Goal: Task Accomplishment & Management: Manage account settings

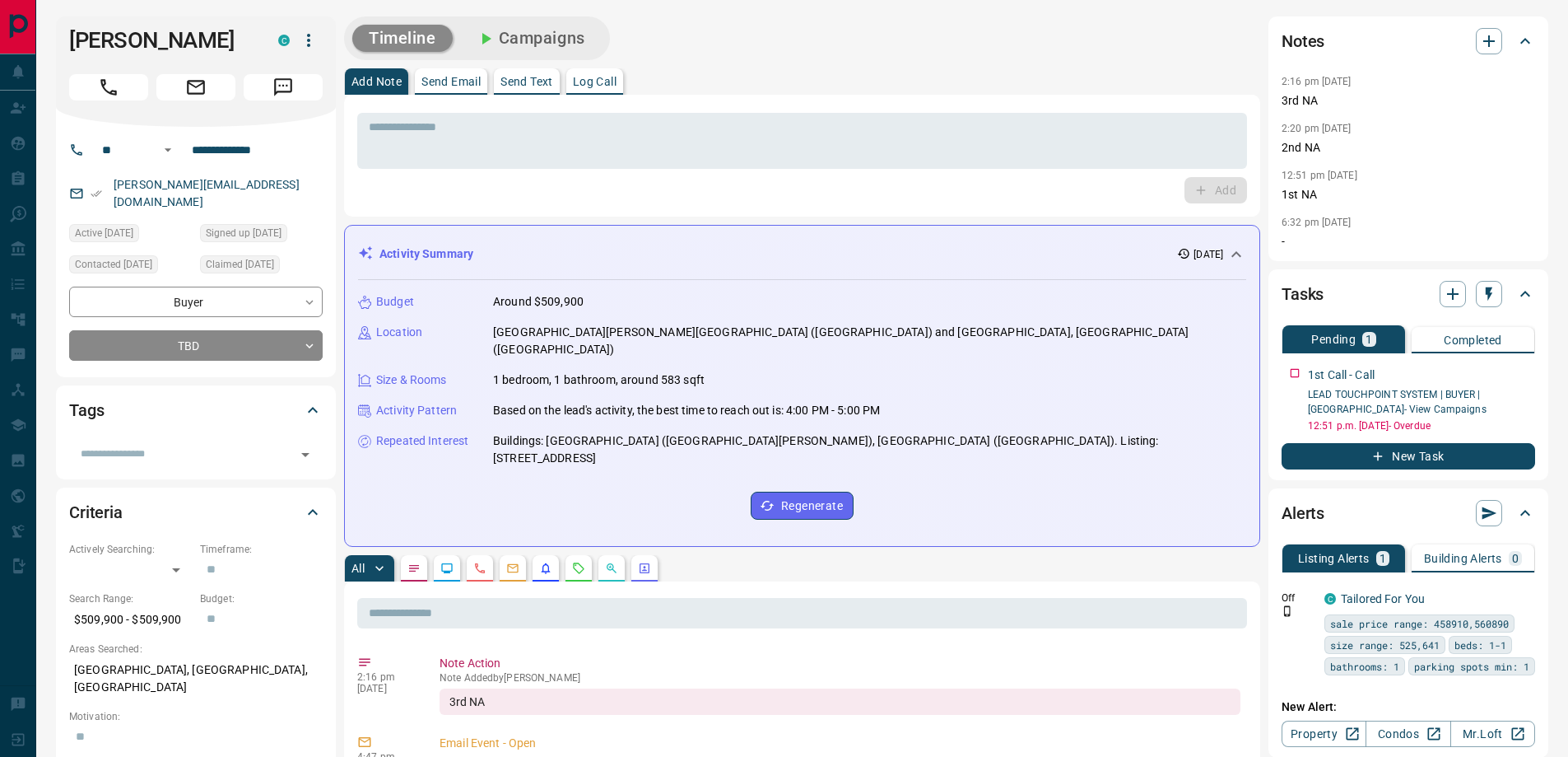
click at [511, 52] on div "Timeline Campaigns" at bounding box center [477, 39] width 256 height 33
click at [519, 40] on button "Campaigns" at bounding box center [531, 39] width 142 height 27
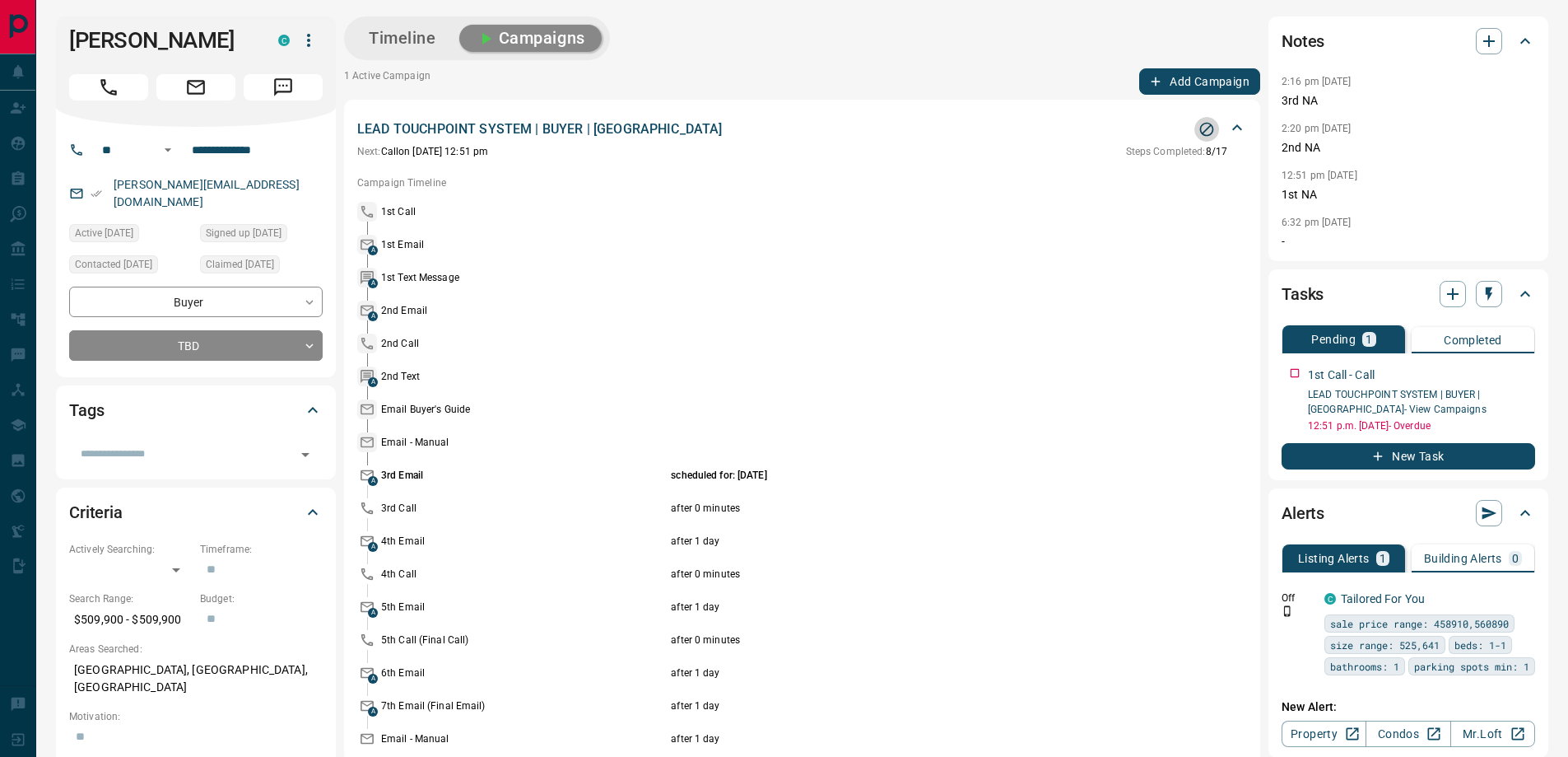
click at [1209, 127] on icon "Stop Campaign" at bounding box center [1207, 130] width 14 height 14
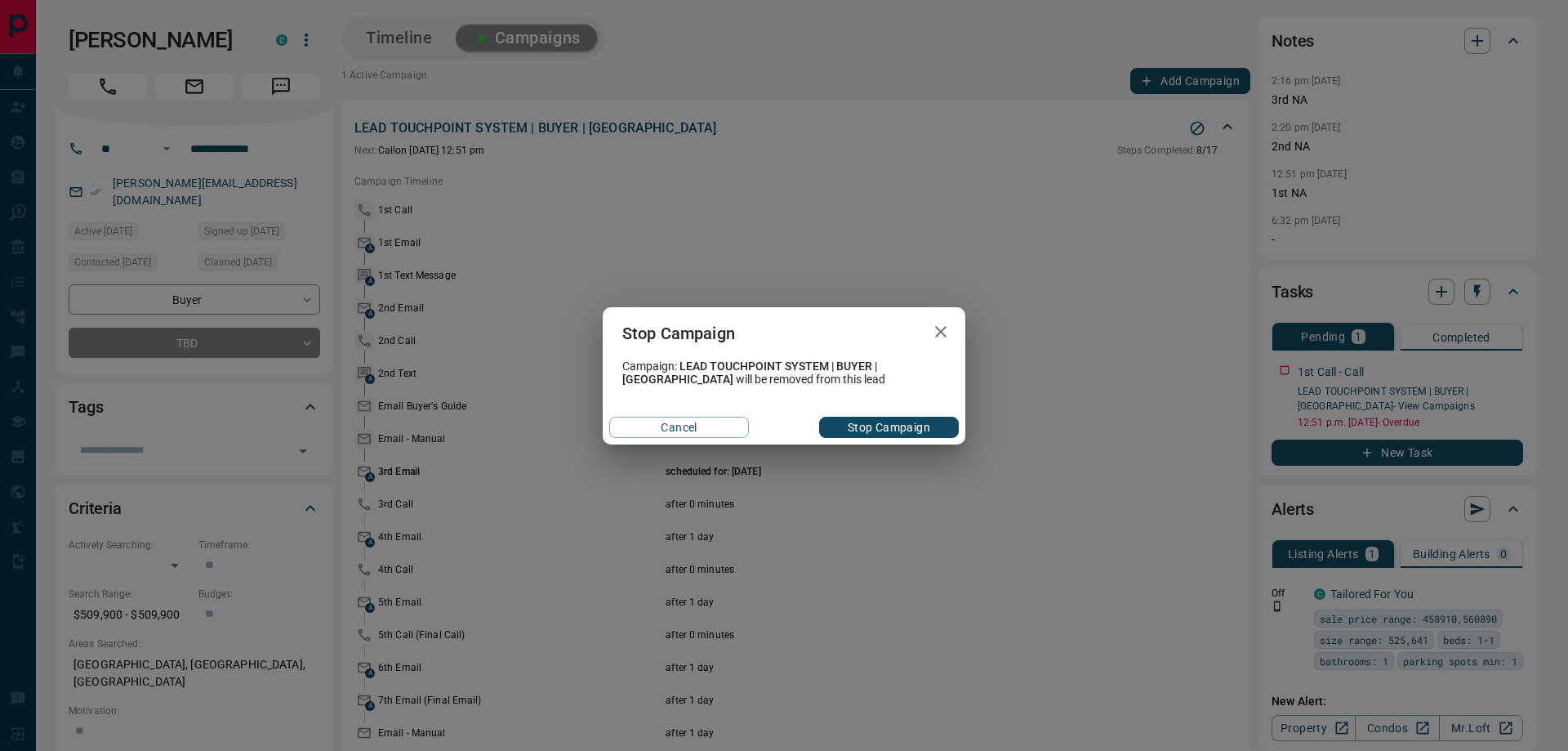
click at [909, 425] on button "Stop Campaign" at bounding box center [889, 428] width 140 height 22
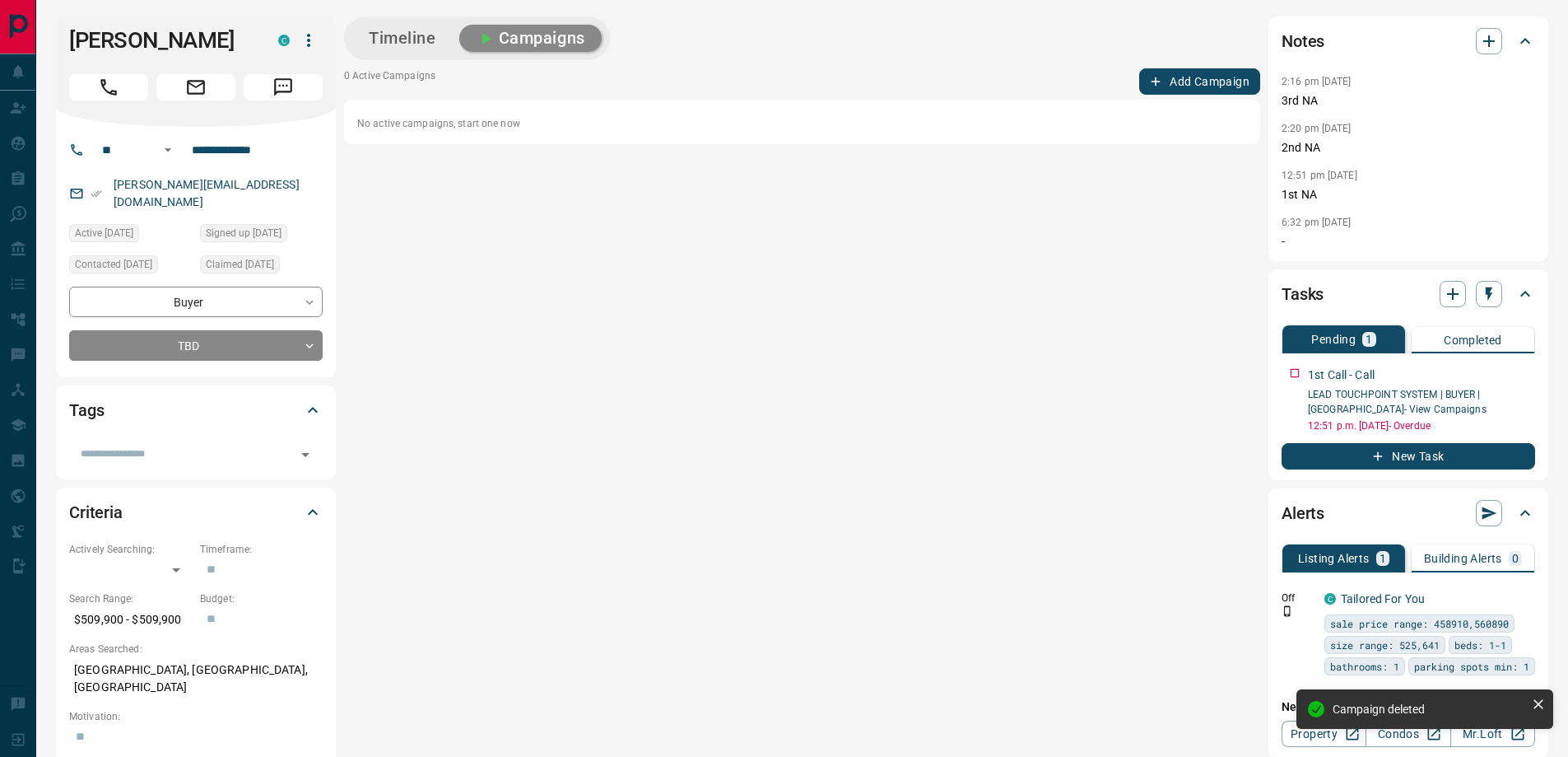
click at [417, 31] on button "Timeline" at bounding box center [403, 39] width 100 height 27
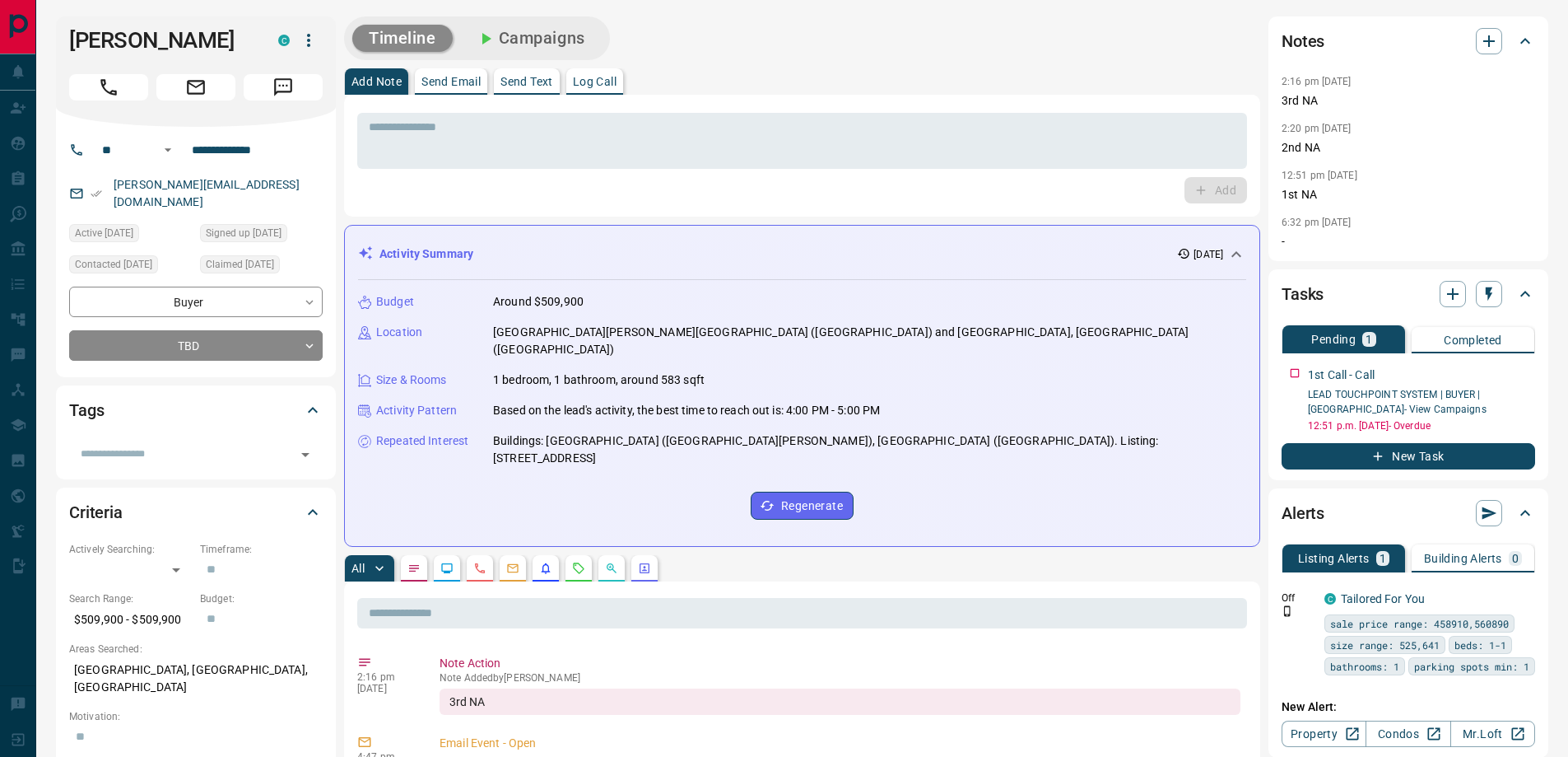
drag, startPoint x: 528, startPoint y: 30, endPoint x: 568, endPoint y: 32, distance: 40.0
click at [532, 29] on button "Campaigns" at bounding box center [531, 39] width 142 height 27
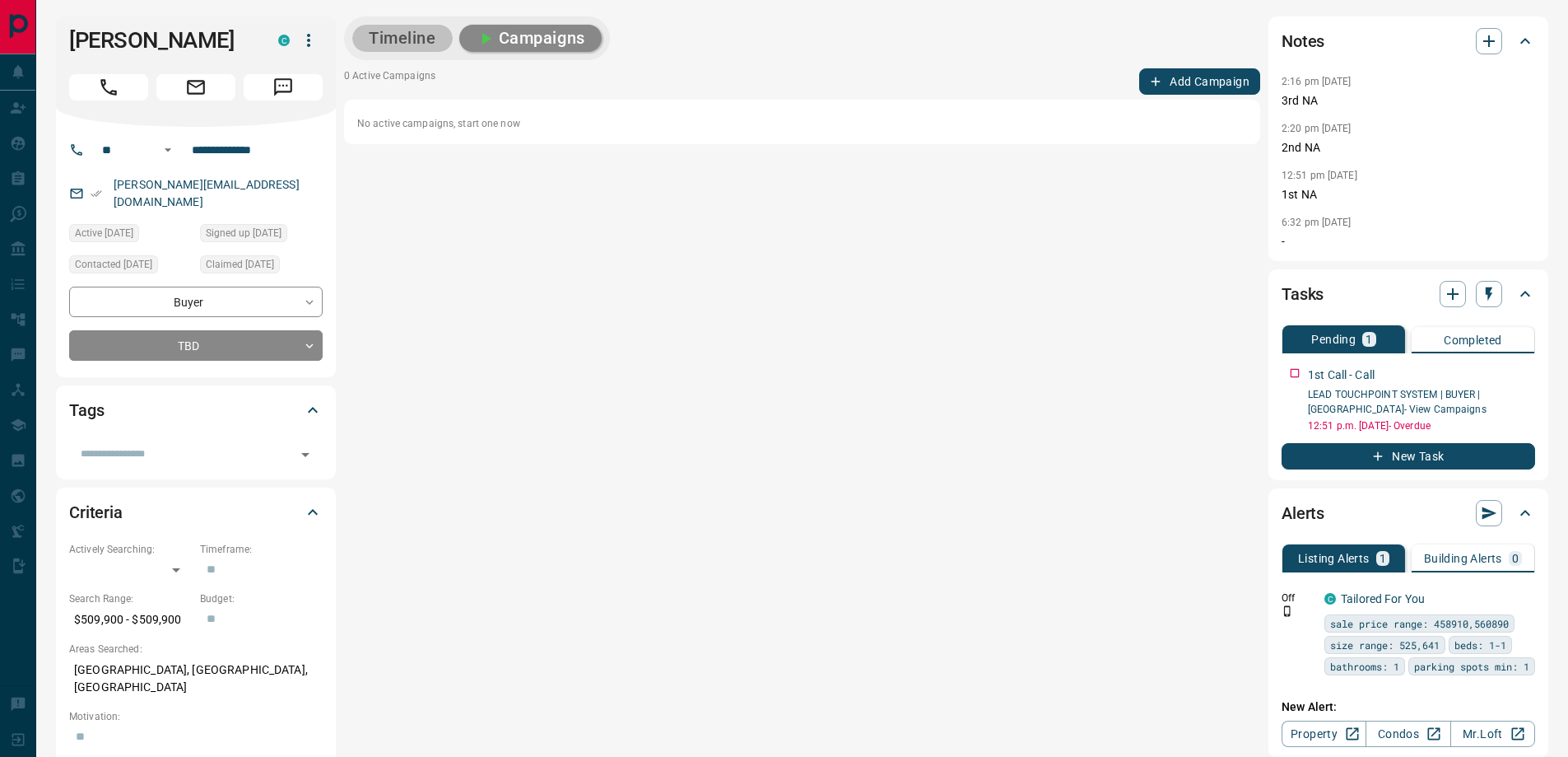
click at [441, 35] on button "Timeline" at bounding box center [403, 39] width 100 height 27
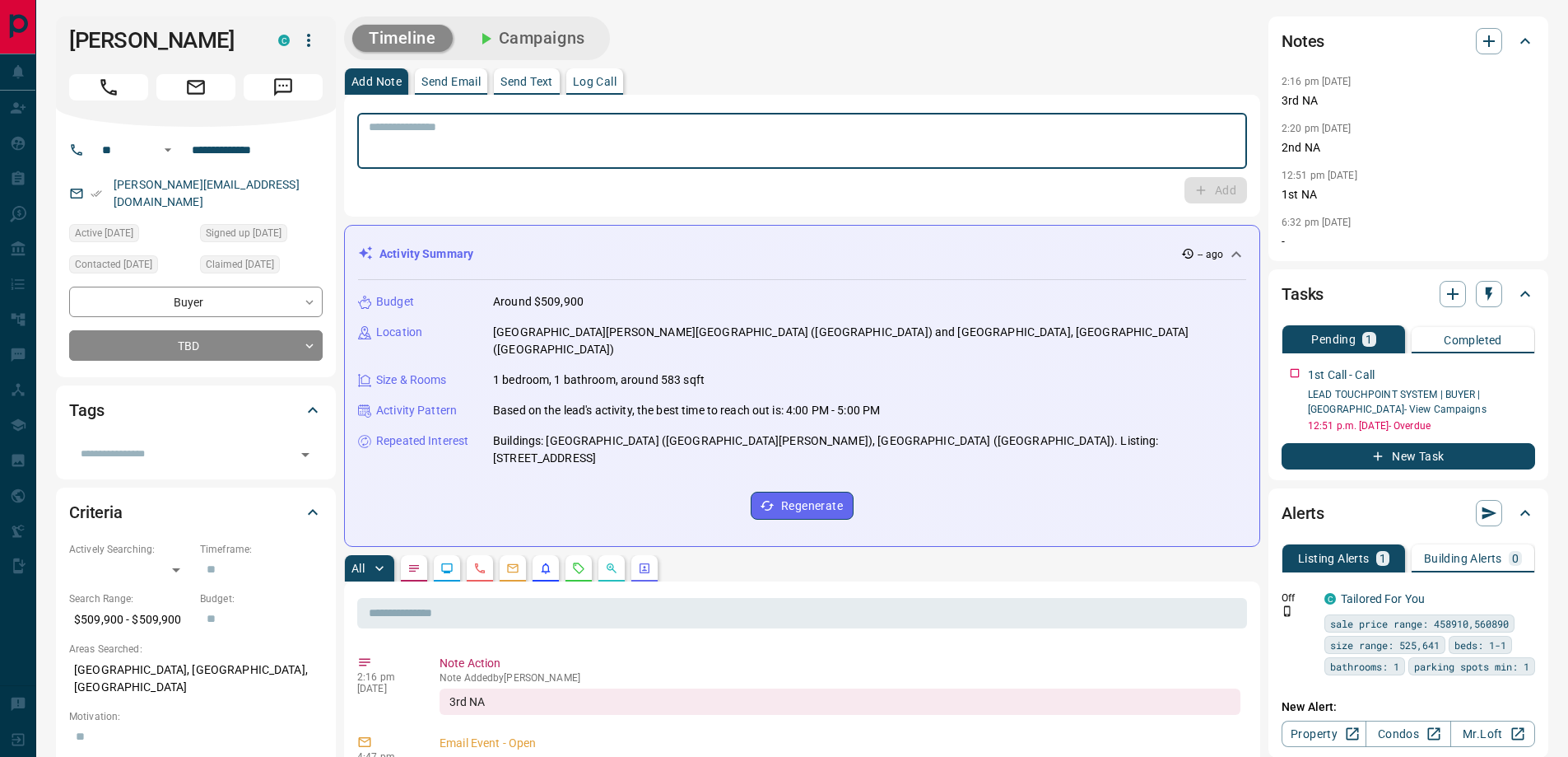
click at [460, 123] on textarea at bounding box center [803, 142] width 867 height 42
type textarea "**********"
click at [1237, 187] on button "Add" at bounding box center [1216, 189] width 63 height 26
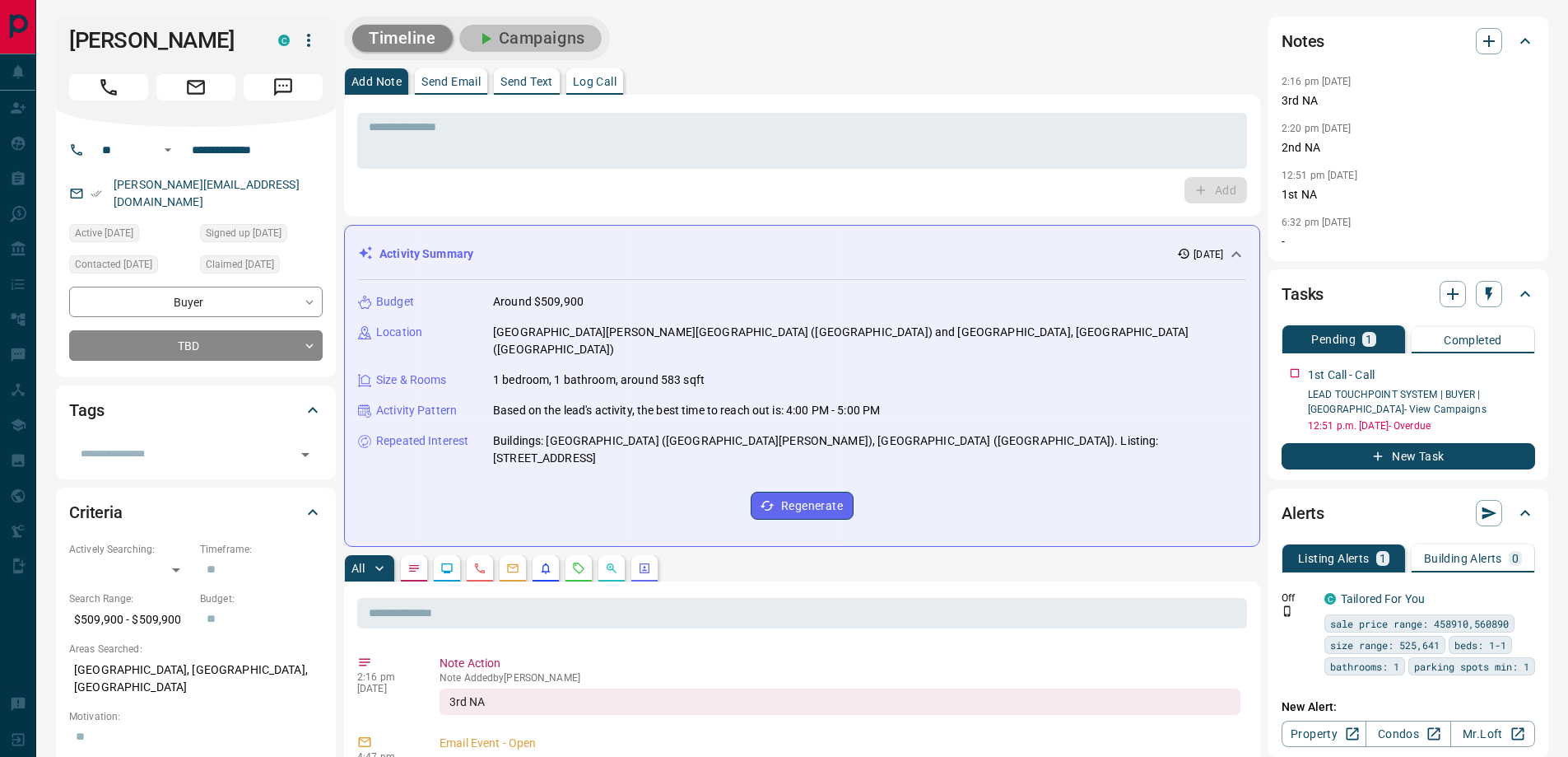
click at [590, 46] on button "Campaigns" at bounding box center [531, 39] width 142 height 27
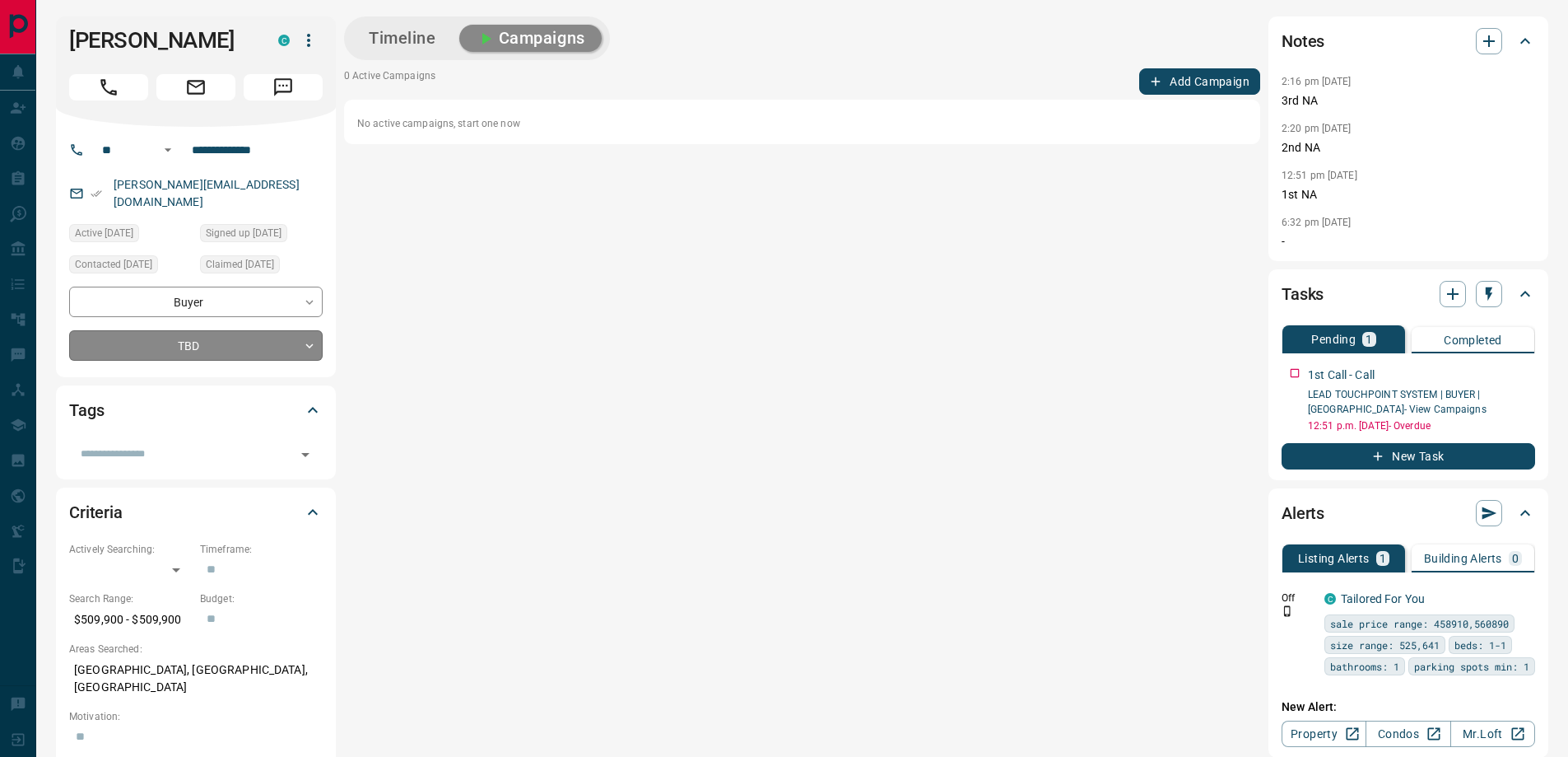
click at [271, 322] on body "**********" at bounding box center [784, 691] width 1568 height 1382
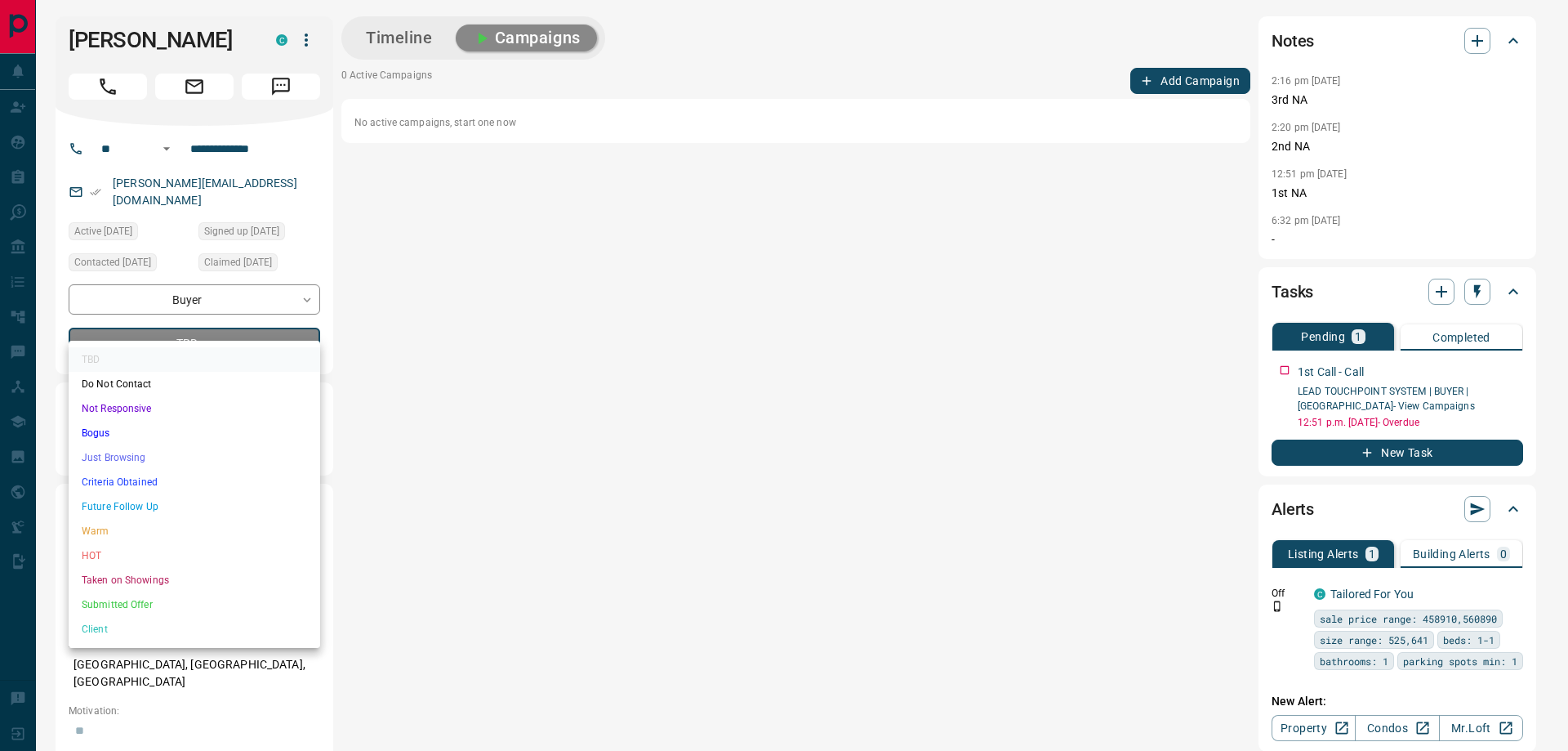
click at [189, 451] on li "Just Browsing" at bounding box center [194, 458] width 252 height 25
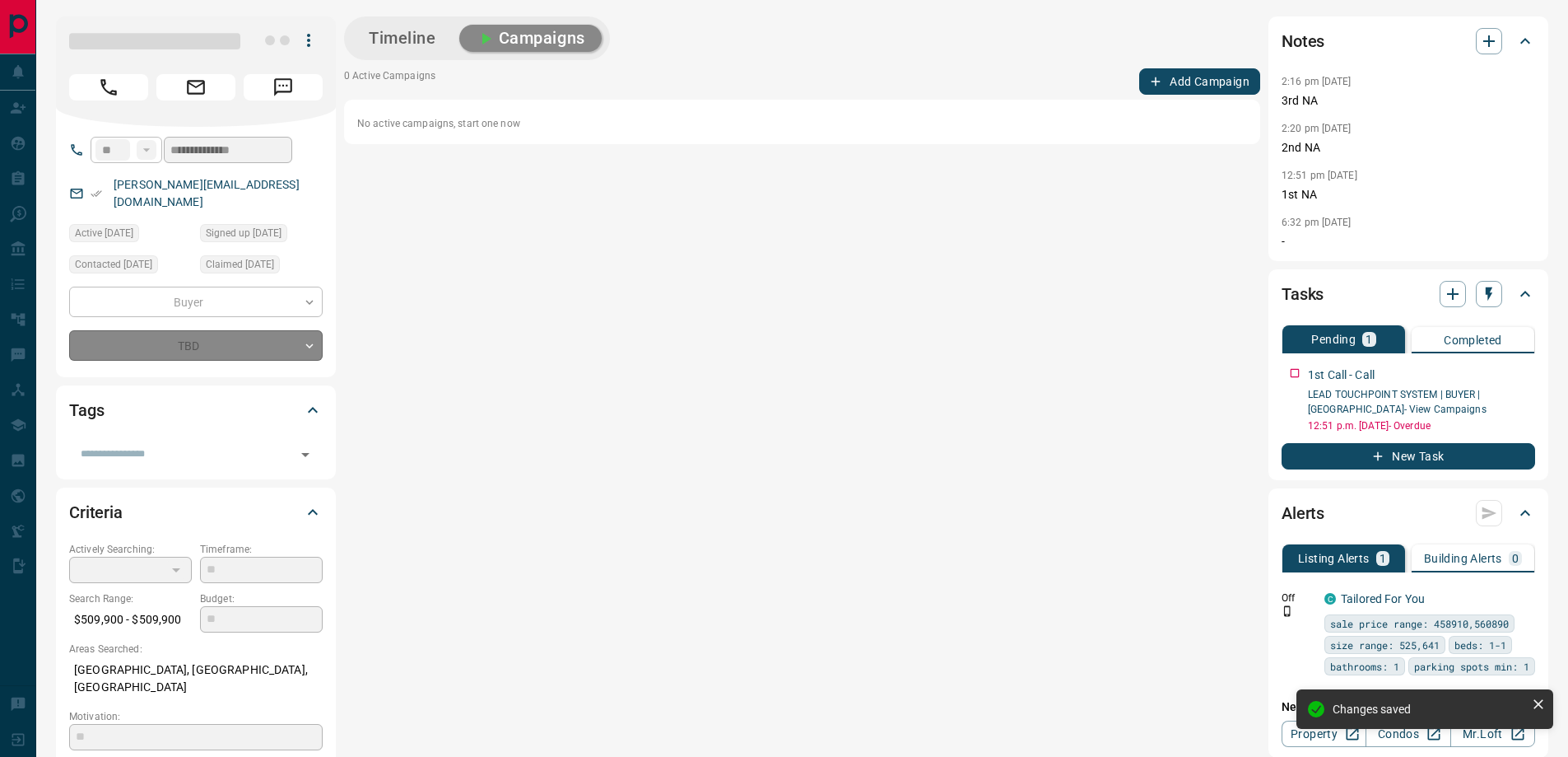
type input "*"
